Goal: Task Accomplishment & Management: Manage account settings

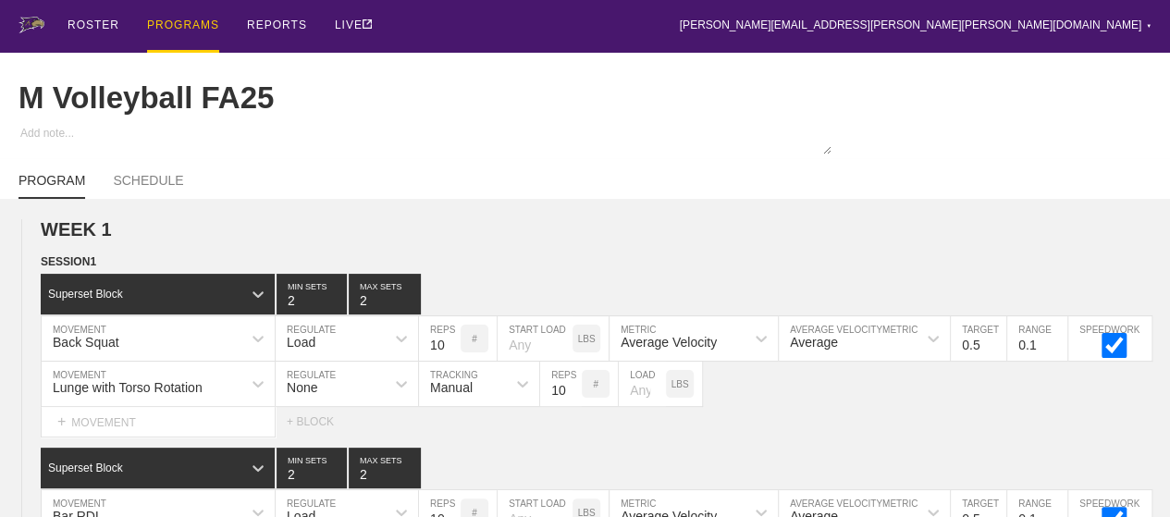
click at [171, 27] on div "PROGRAMS" at bounding box center [183, 26] width 72 height 53
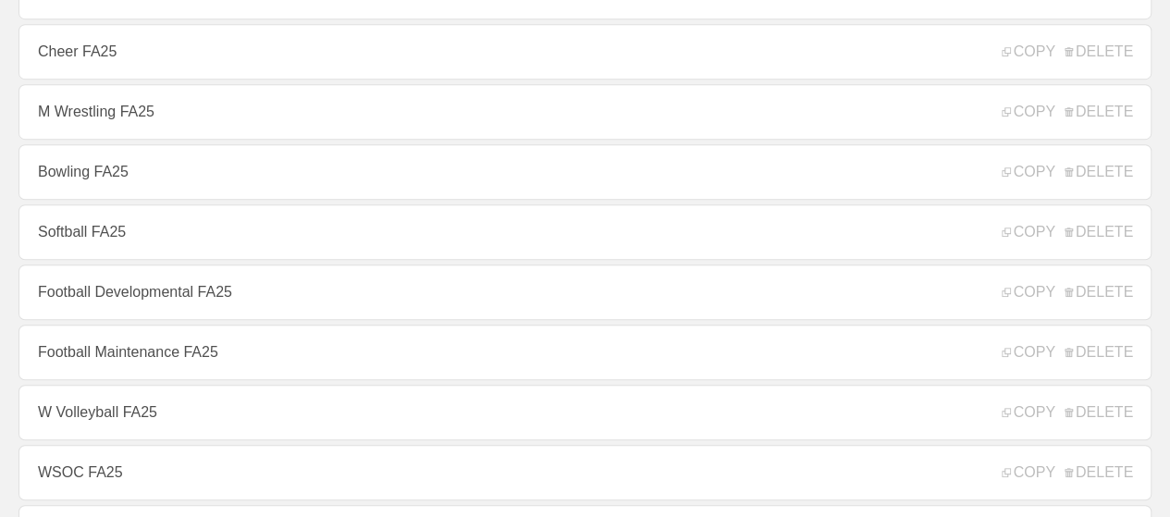
scroll to position [463, 0]
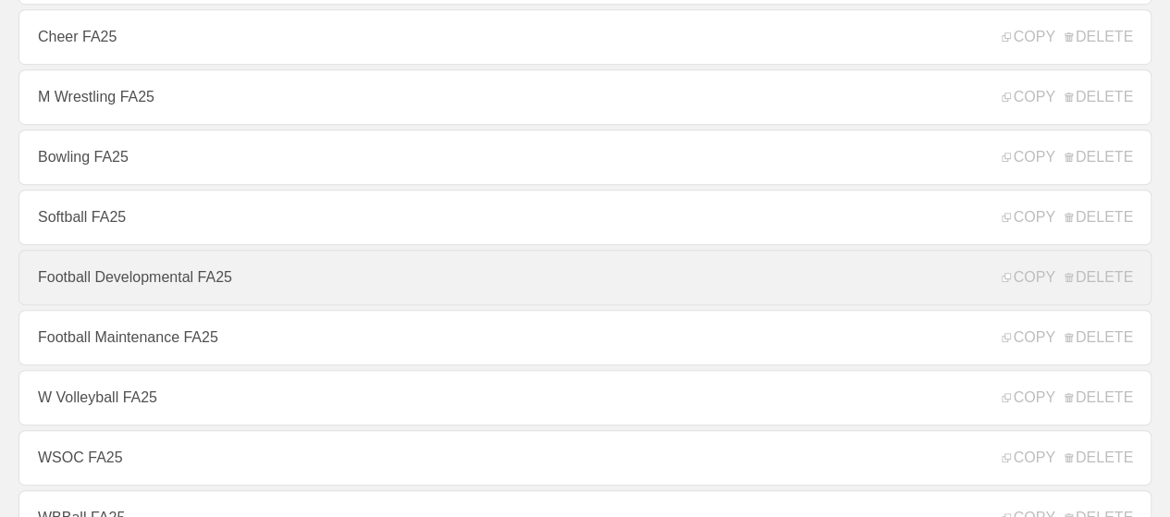
click at [140, 276] on link "Football Developmental FA25" at bounding box center [585, 278] width 1133 height 56
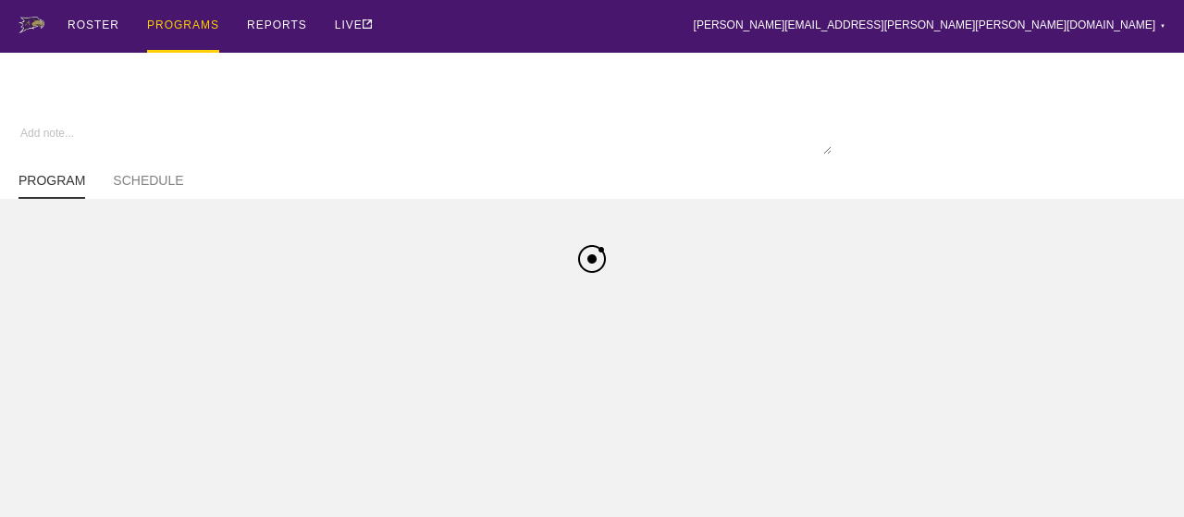
type textarea "x"
type input "Football Developmental FA25"
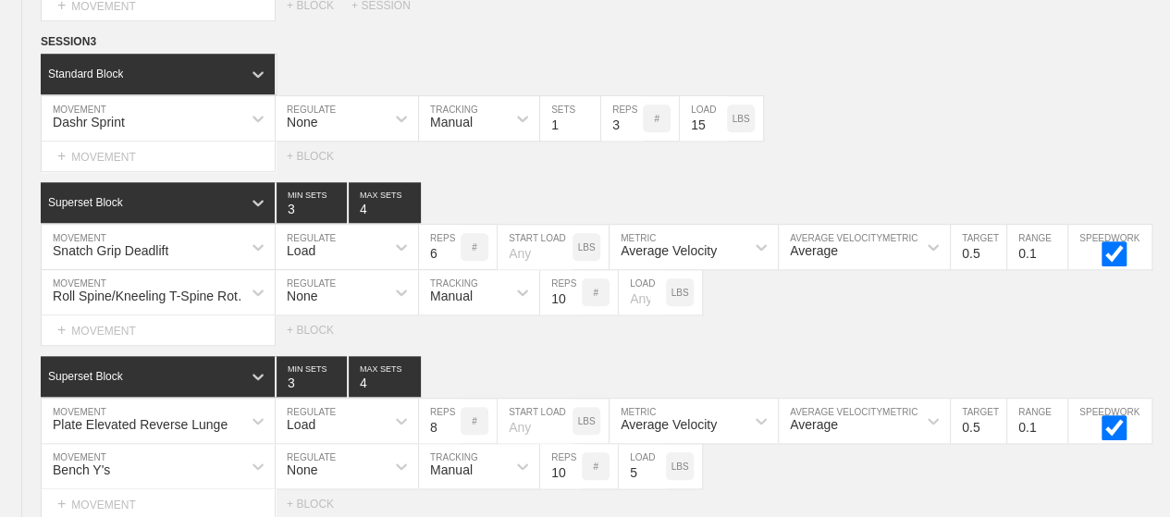
scroll to position [7701, 0]
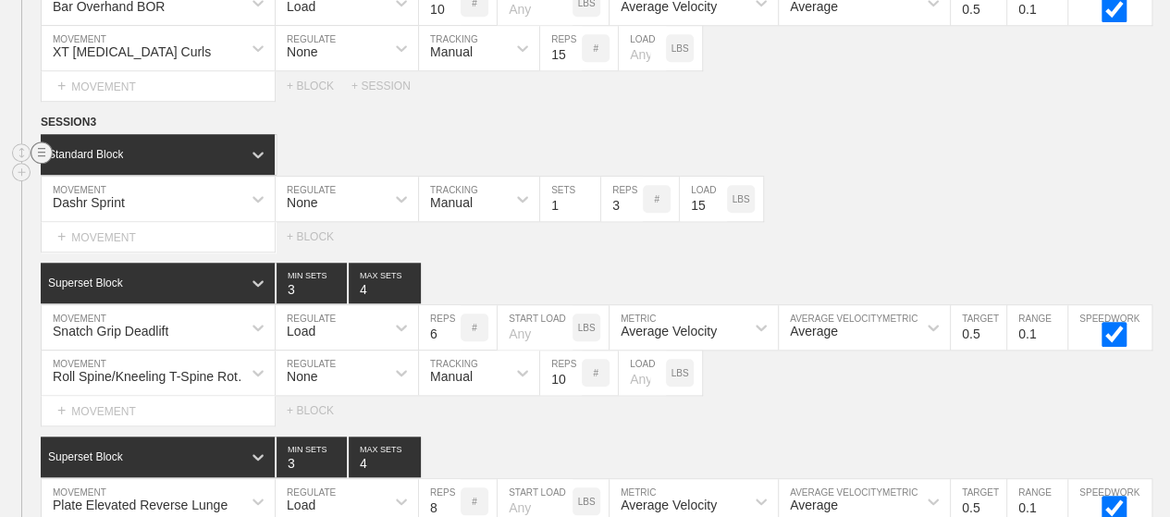
click at [41, 142] on circle at bounding box center [41, 152] width 21 height 21
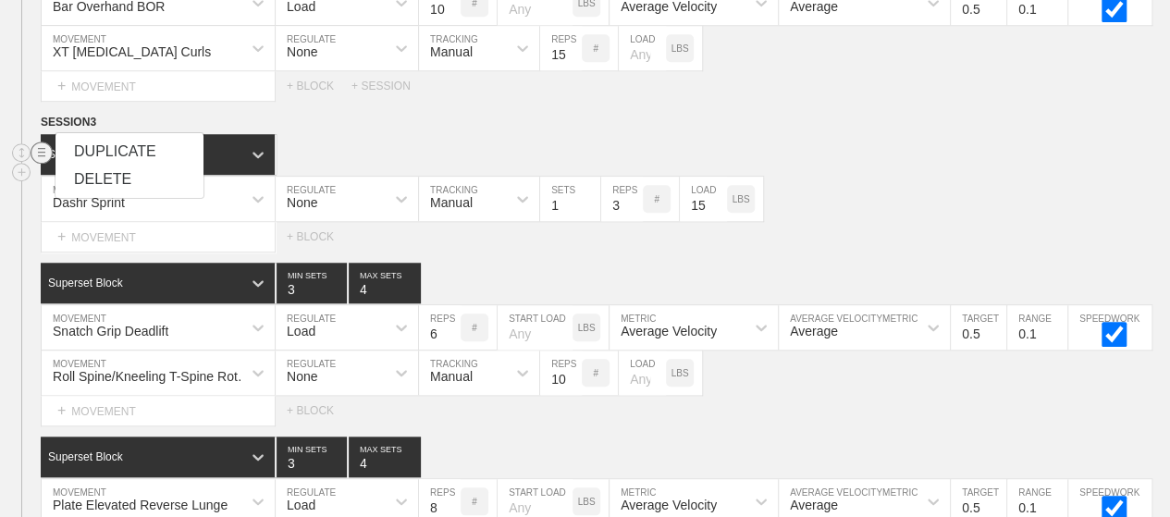
click at [110, 181] on div "DELETE" at bounding box center [130, 180] width 148 height 28
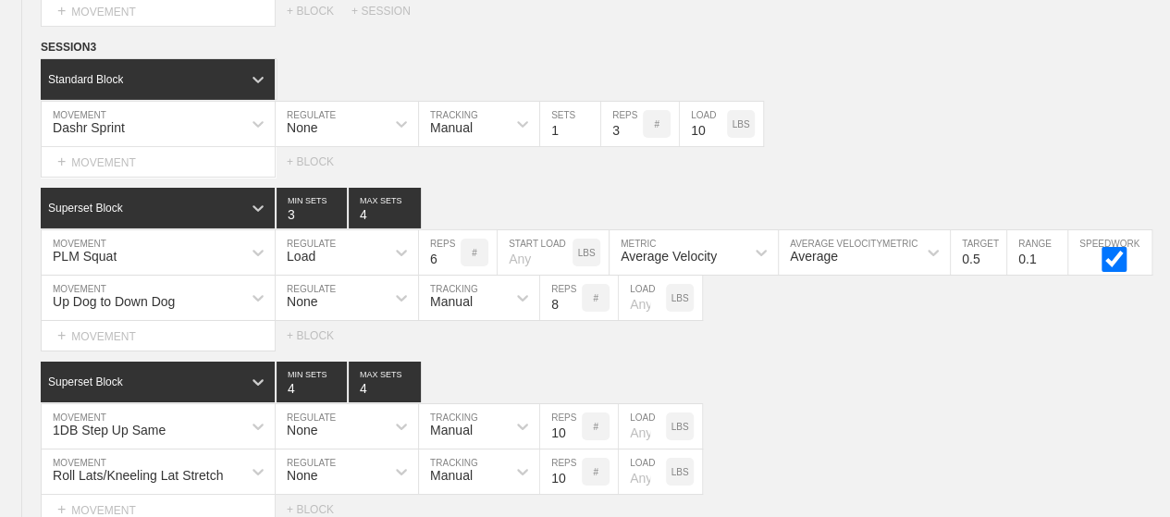
scroll to position [0, 0]
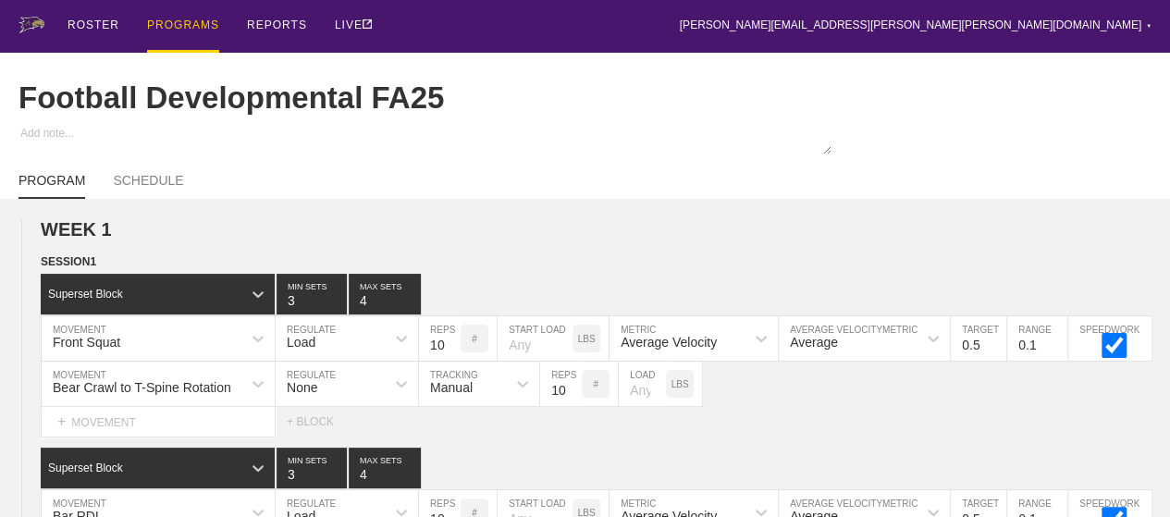
click at [642, 80] on div "Football Developmental FA25" at bounding box center [585, 98] width 1133 height 91
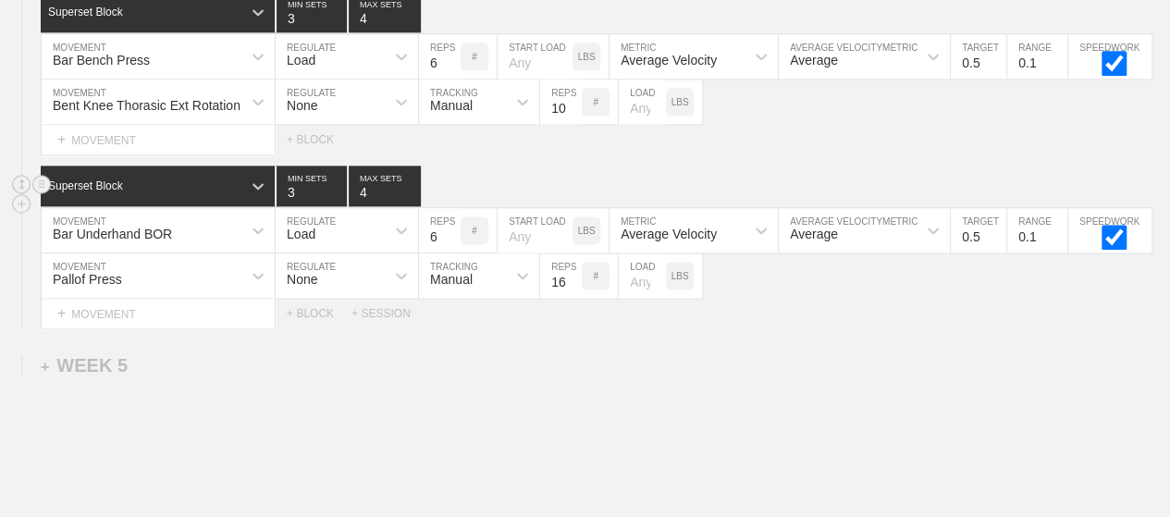
scroll to position [8221, 0]
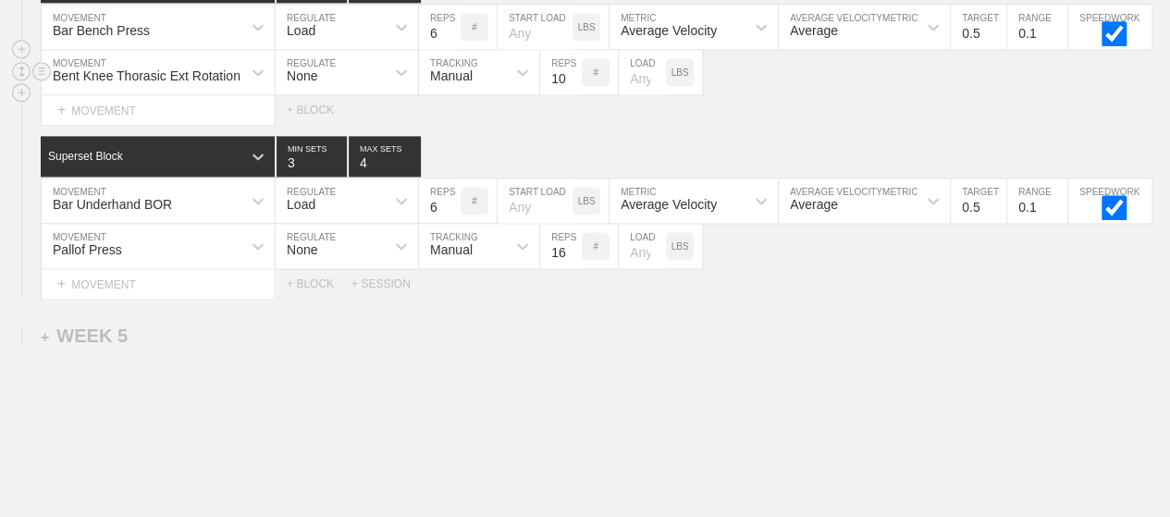
click at [884, 52] on div "Bent Knee Thorasic Ext Rotation MOVEMENT None REGULATE Manual TRACKING 10 REPS …" at bounding box center [585, 72] width 1170 height 45
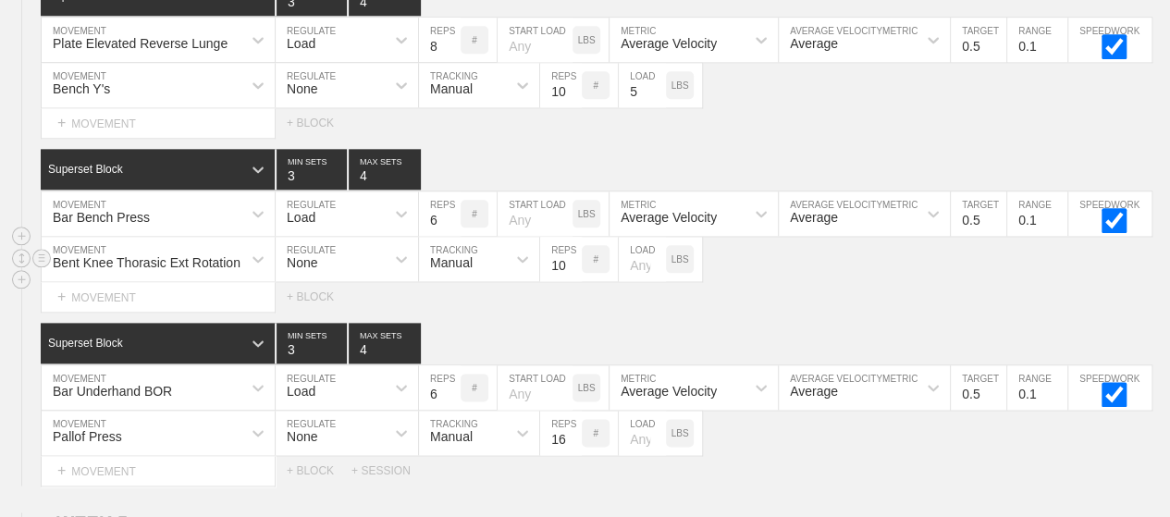
scroll to position [8036, 0]
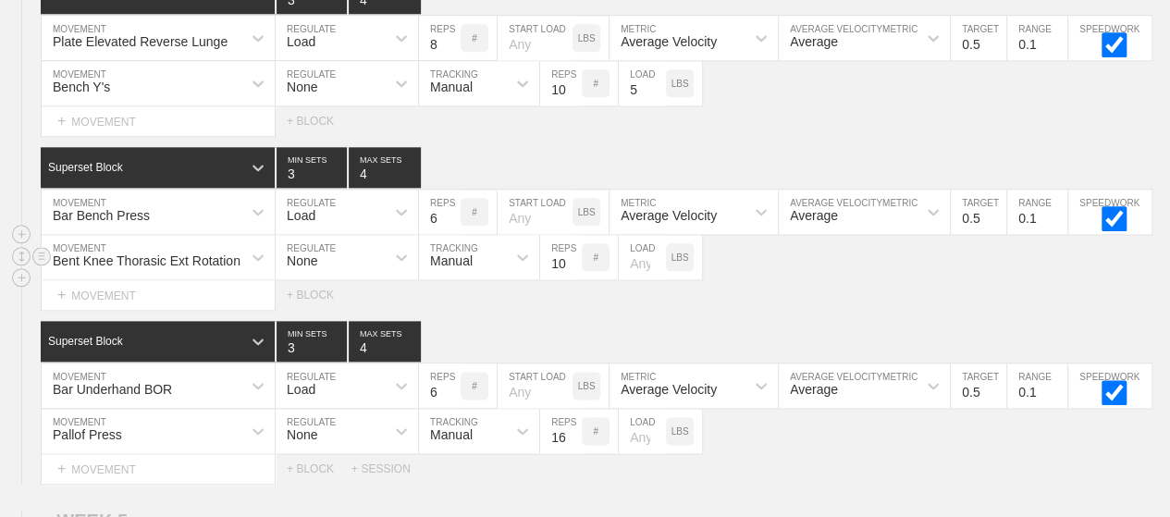
click at [884, 61] on div "Bench Y's MOVEMENT None REGULATE Manual TRACKING 10 REPS # 5 LOAD LBS" at bounding box center [585, 83] width 1170 height 45
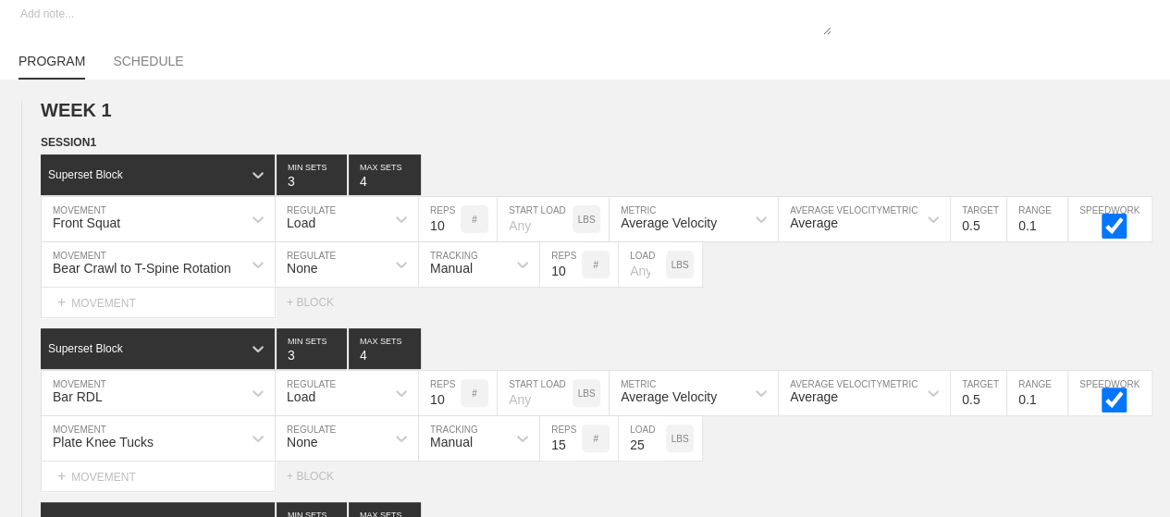
scroll to position [0, 0]
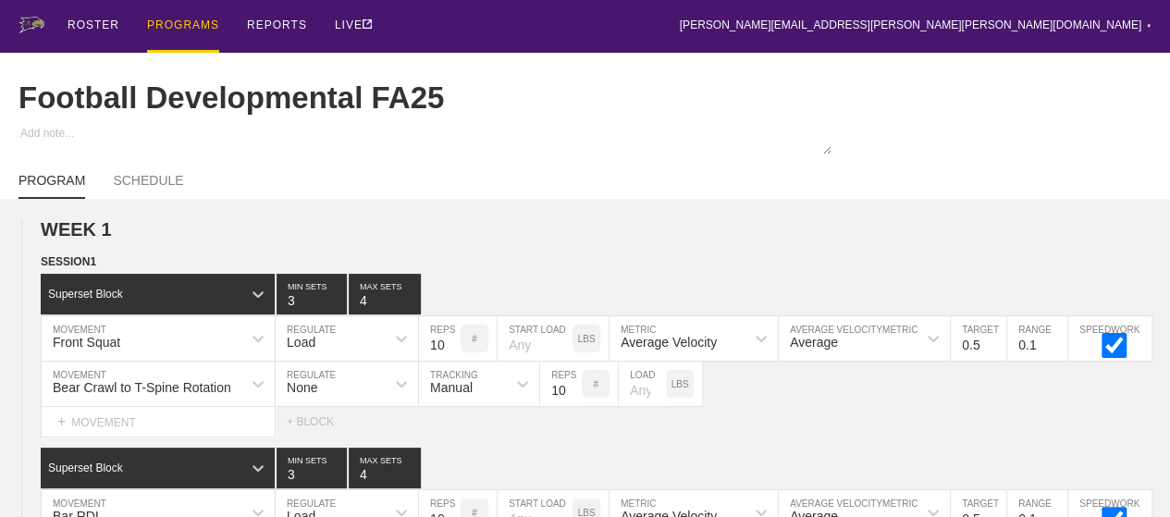
click at [158, 24] on div "PROGRAMS" at bounding box center [183, 26] width 72 height 53
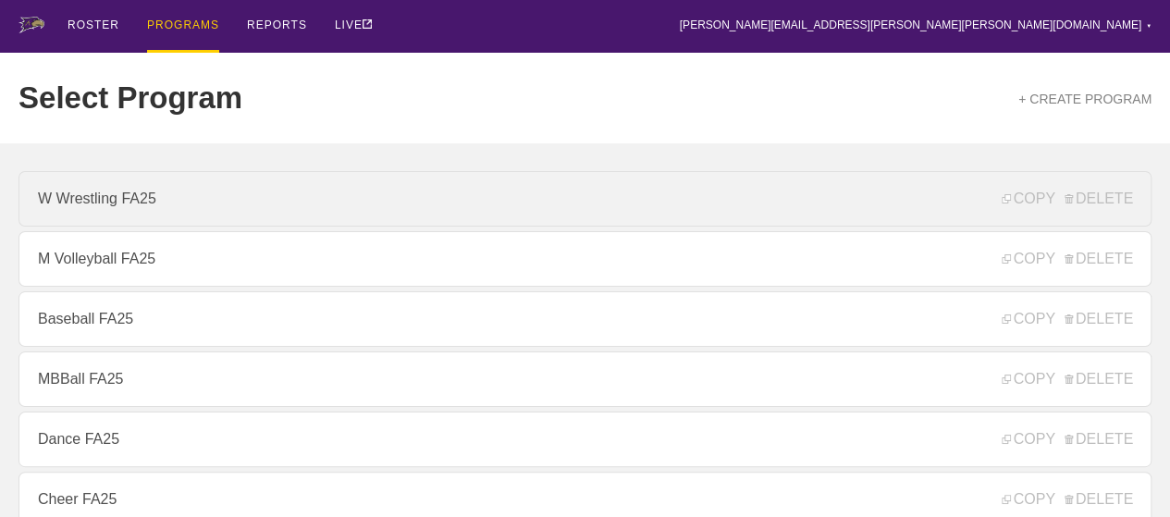
click at [93, 200] on link "W Wrestling FA25" at bounding box center [585, 199] width 1133 height 56
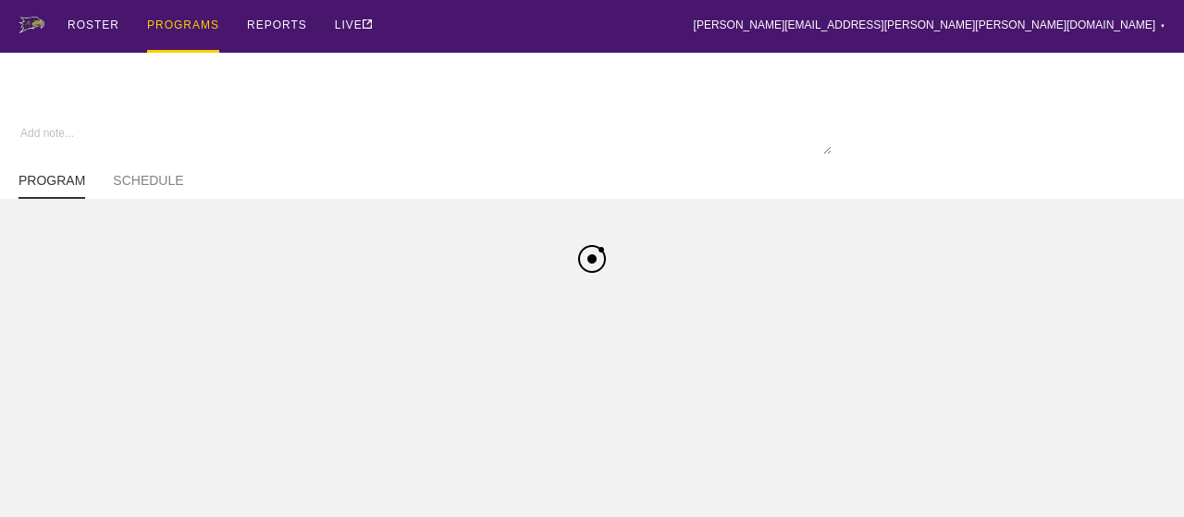
type textarea "x"
type input "W Wrestling FA25"
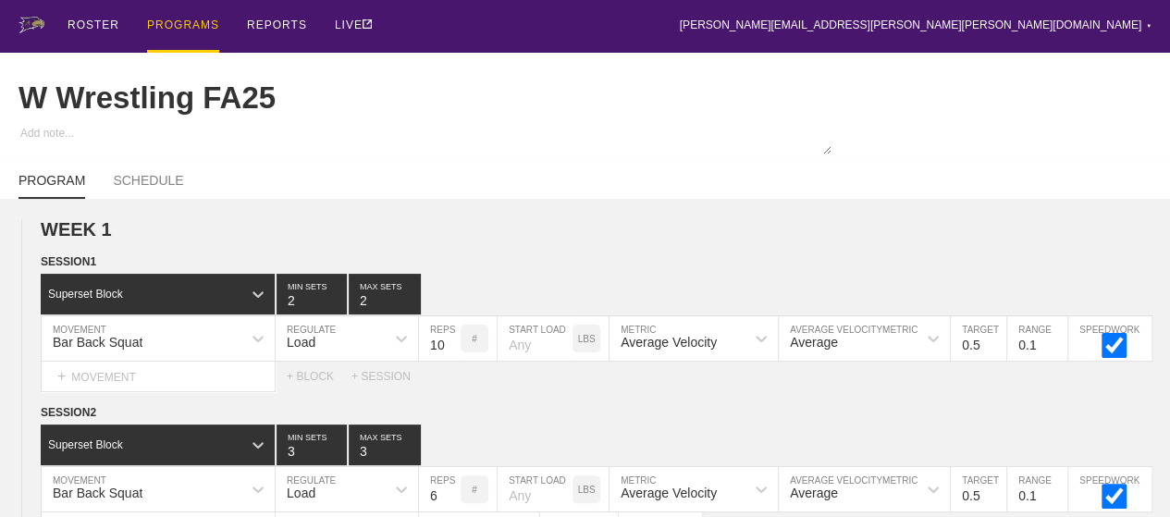
click at [179, 25] on div "PROGRAMS" at bounding box center [183, 26] width 72 height 53
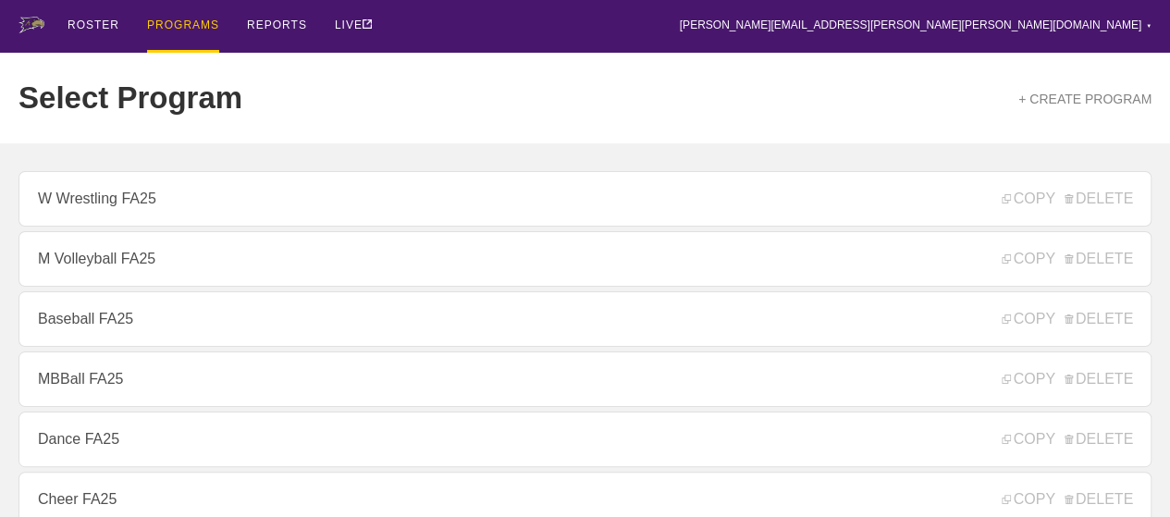
scroll to position [278, 0]
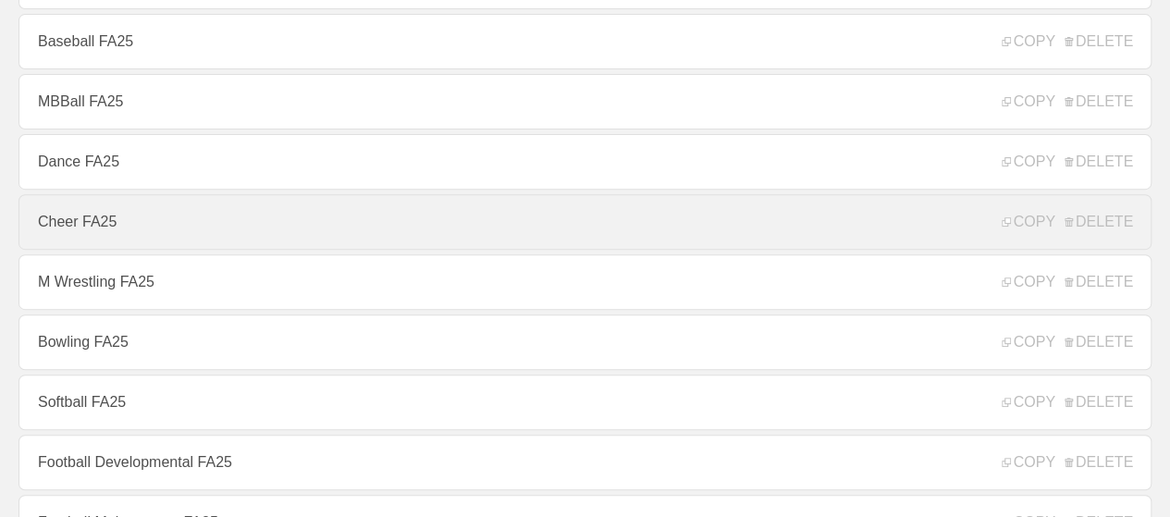
click at [120, 221] on link "Cheer FA25" at bounding box center [585, 222] width 1133 height 56
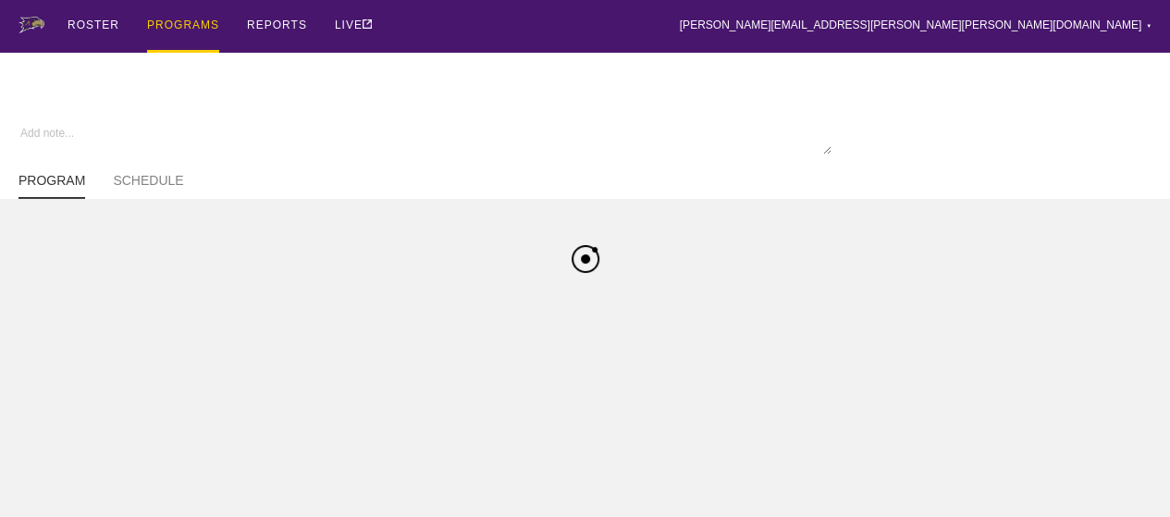
type textarea "x"
type input "Cheer FA25"
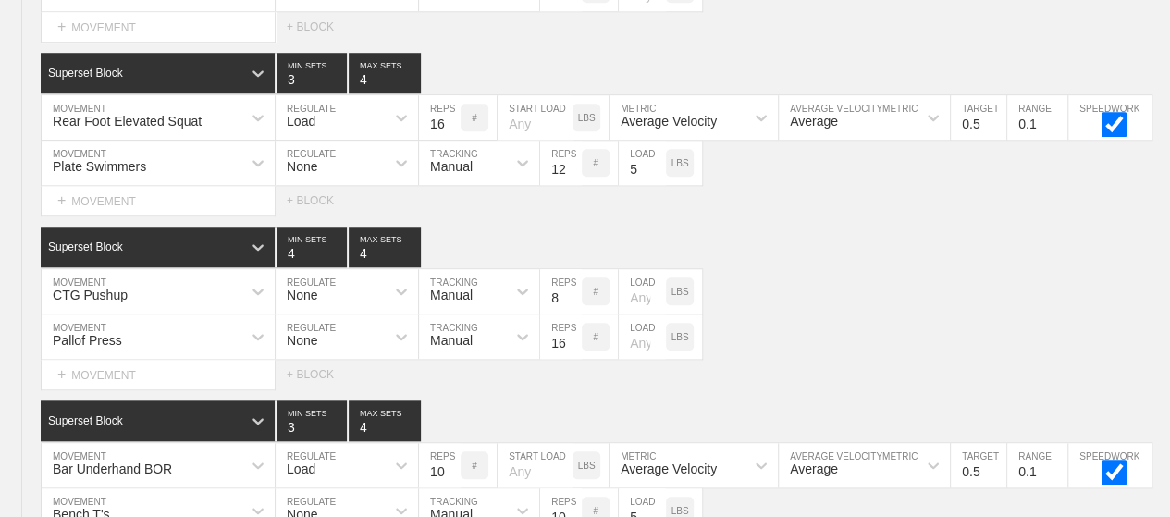
scroll to position [3941, 0]
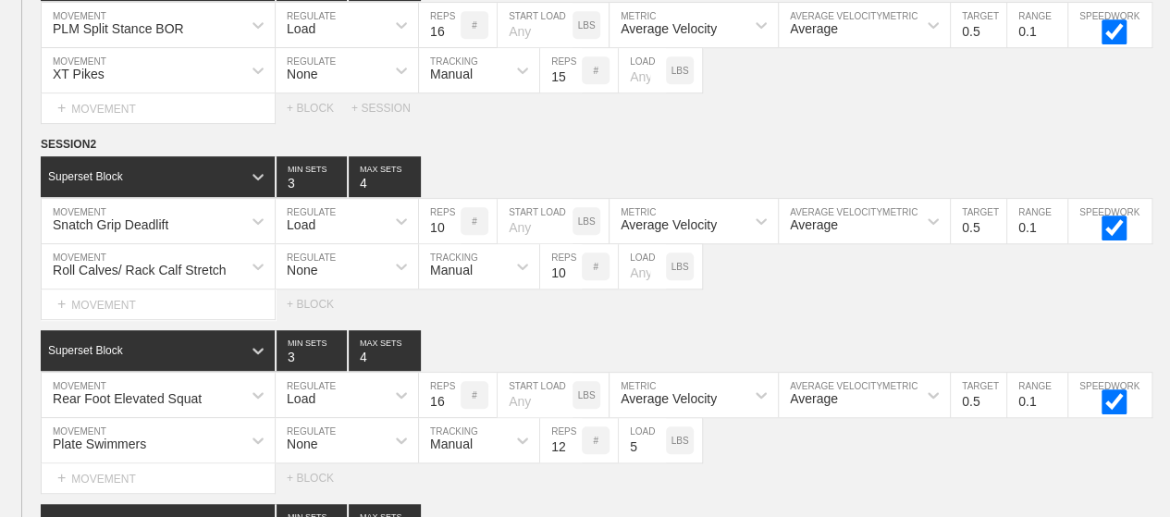
click at [464, 314] on div "Select... MOVEMENT + MOVEMENT + BLOCK" at bounding box center [585, 305] width 1170 height 30
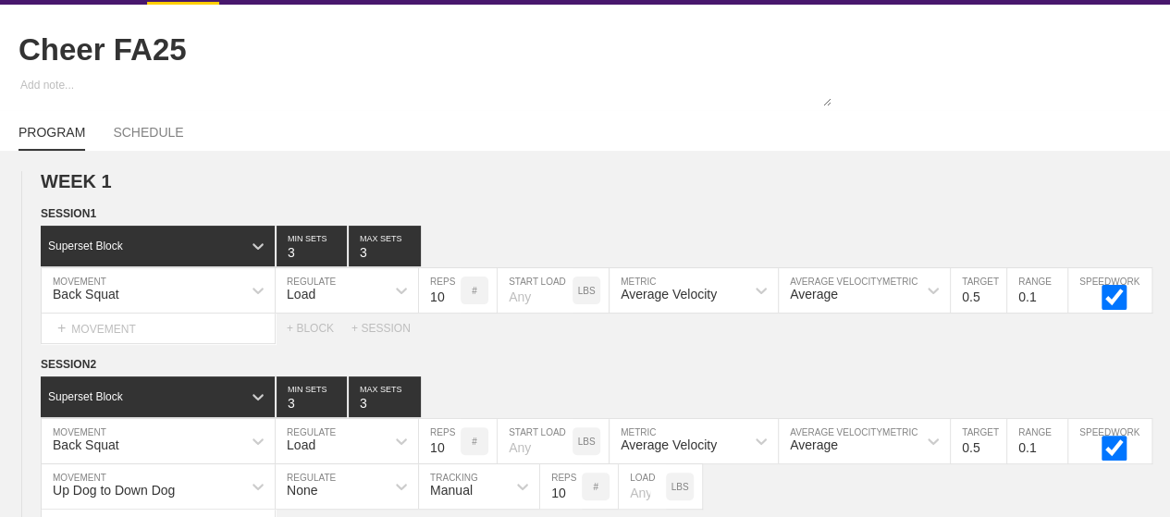
scroll to position [0, 0]
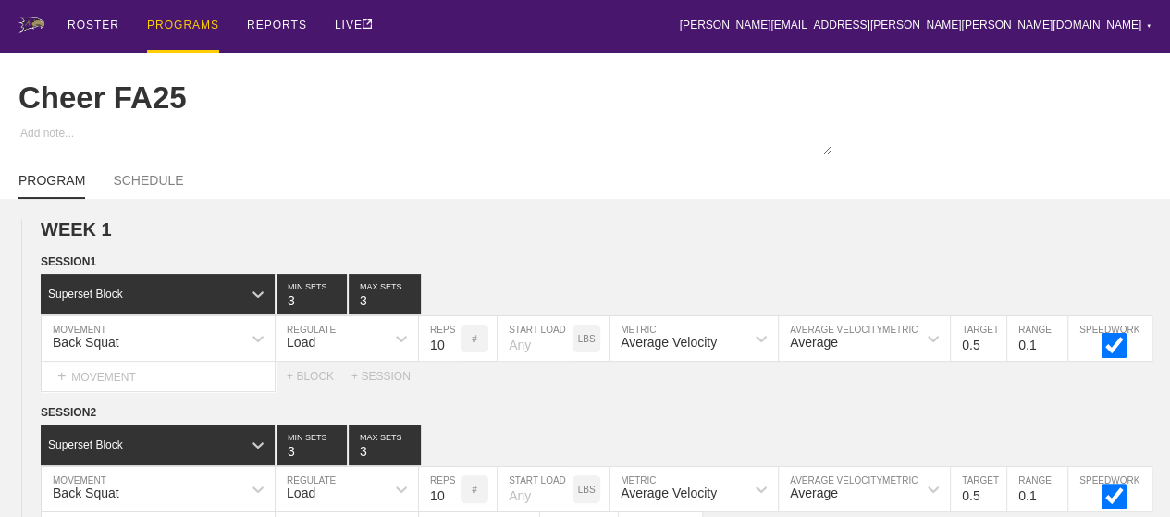
click at [187, 25] on div "PROGRAMS" at bounding box center [183, 26] width 72 height 53
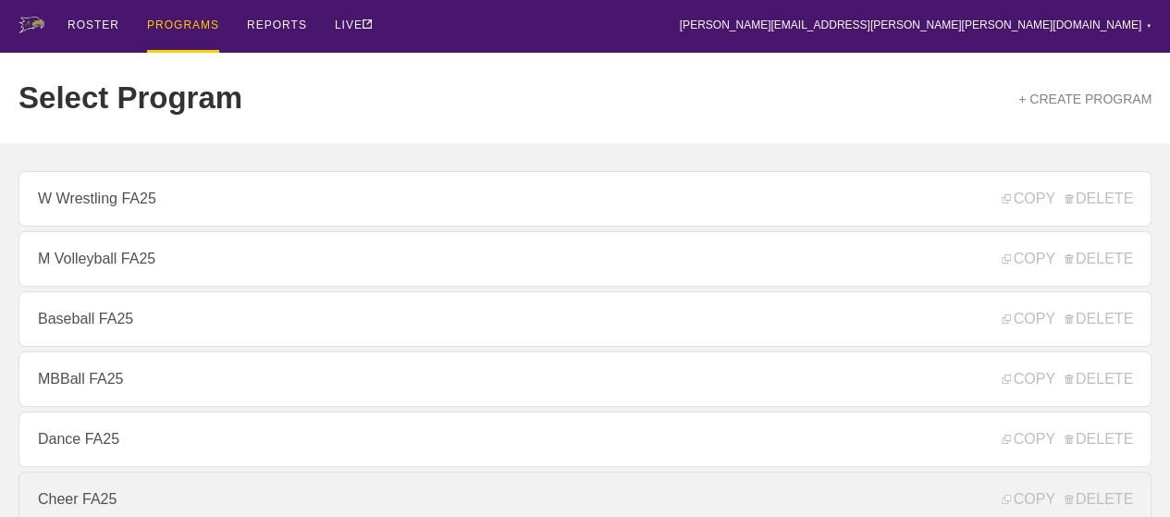
click at [83, 480] on link "Cheer FA25" at bounding box center [585, 500] width 1133 height 56
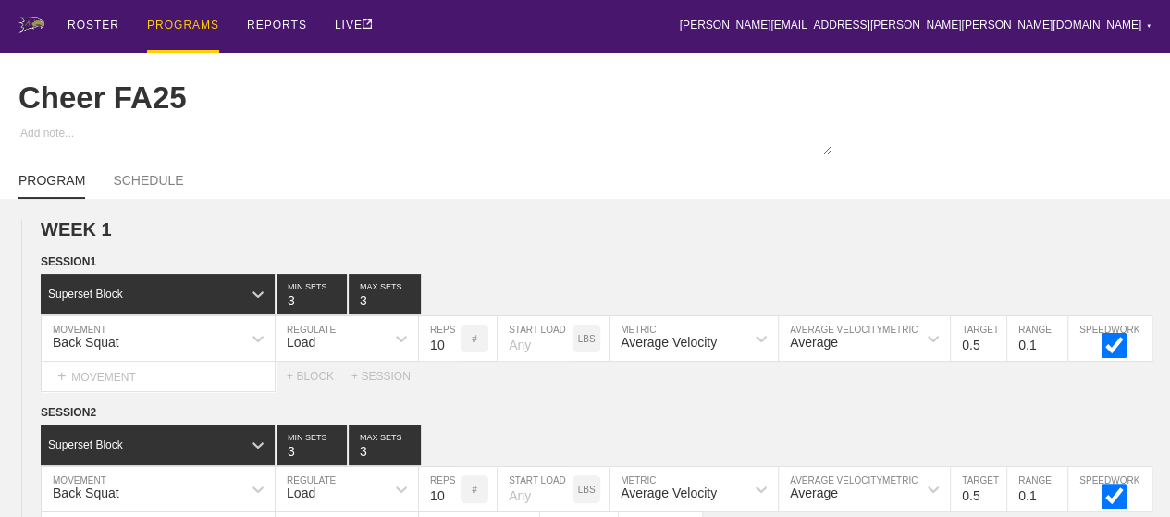
click at [185, 25] on div "PROGRAMS" at bounding box center [183, 26] width 72 height 53
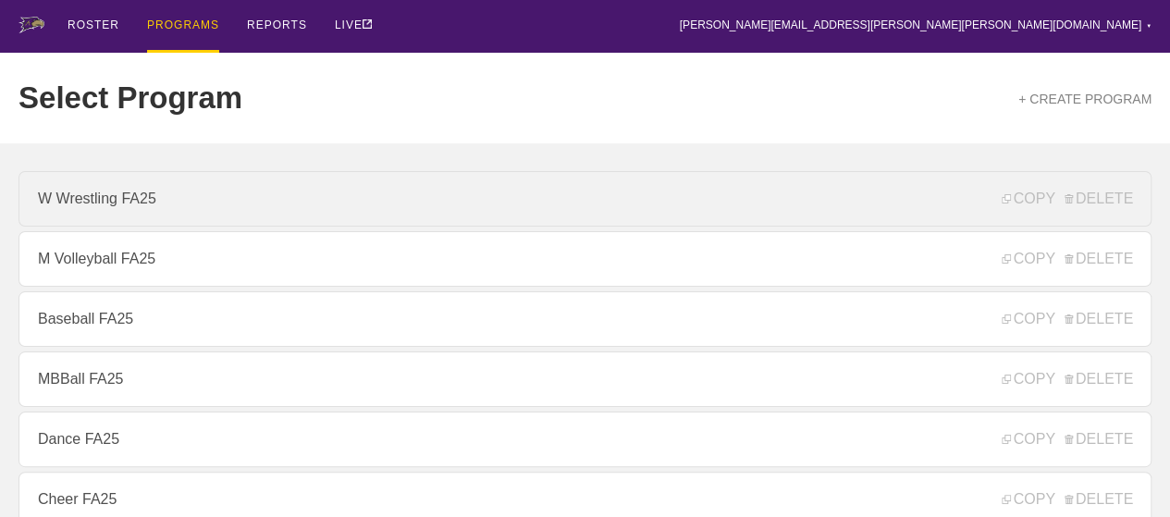
click at [155, 218] on link "W Wrestling FA25" at bounding box center [585, 199] width 1133 height 56
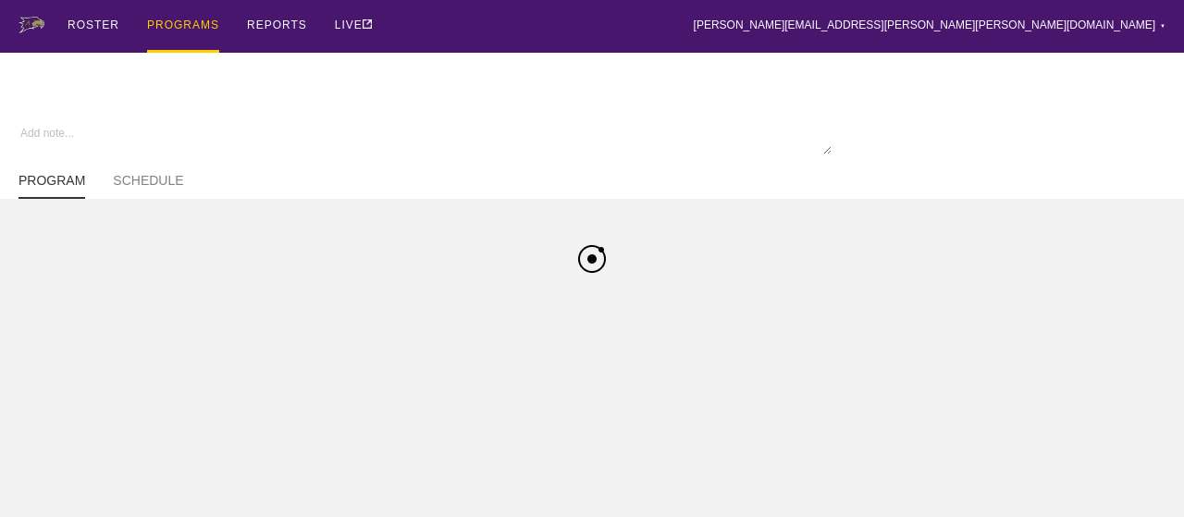
type textarea "x"
type input "W Wrestling FA25"
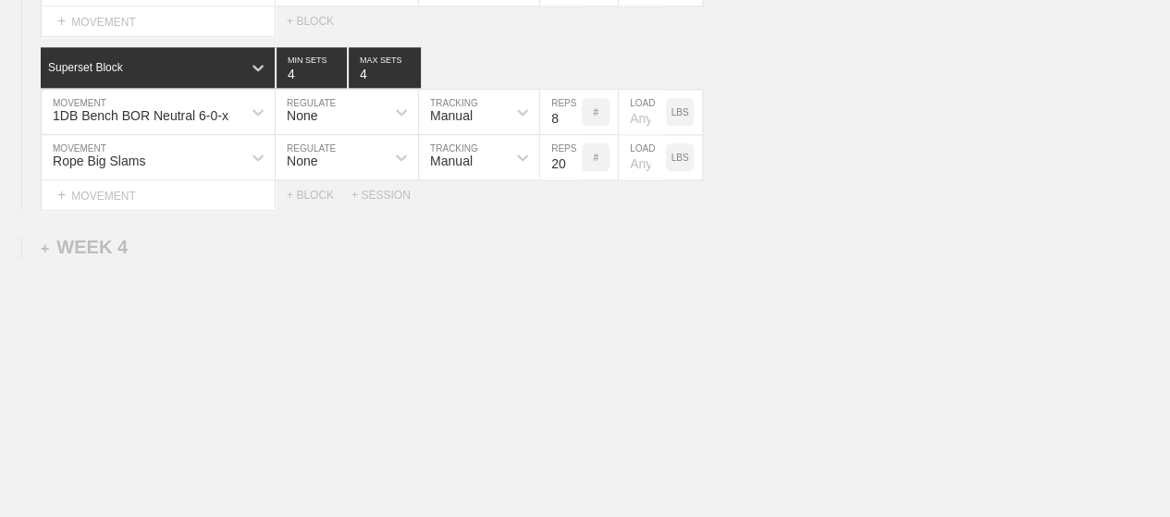
scroll to position [4589, 0]
